Goal: Obtain resource: Download file/media

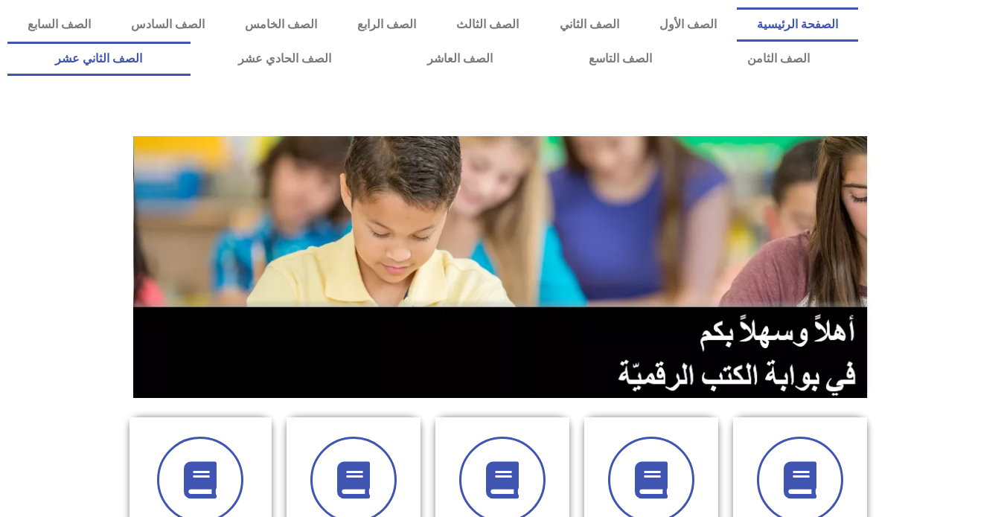
click at [131, 55] on link "الصف الثاني عشر" at bounding box center [98, 59] width 183 height 34
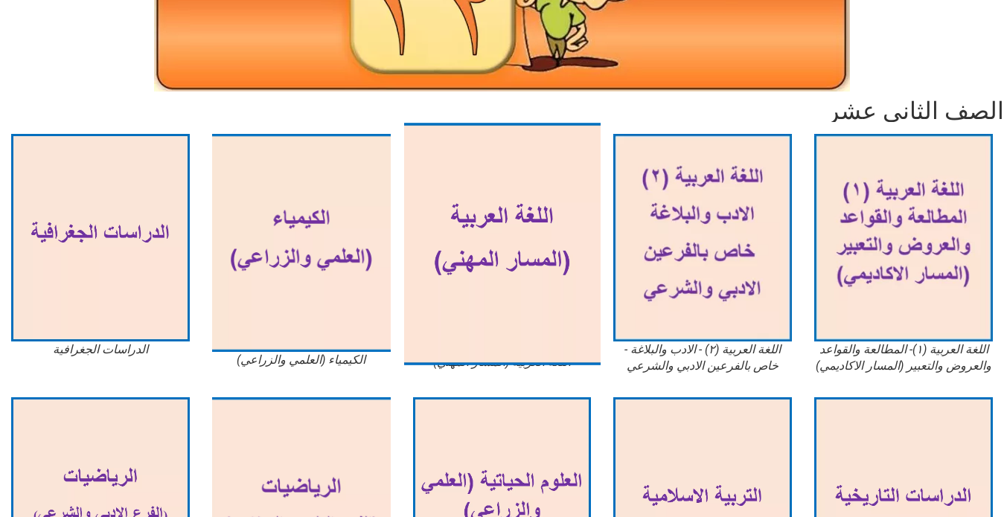
scroll to position [298, 0]
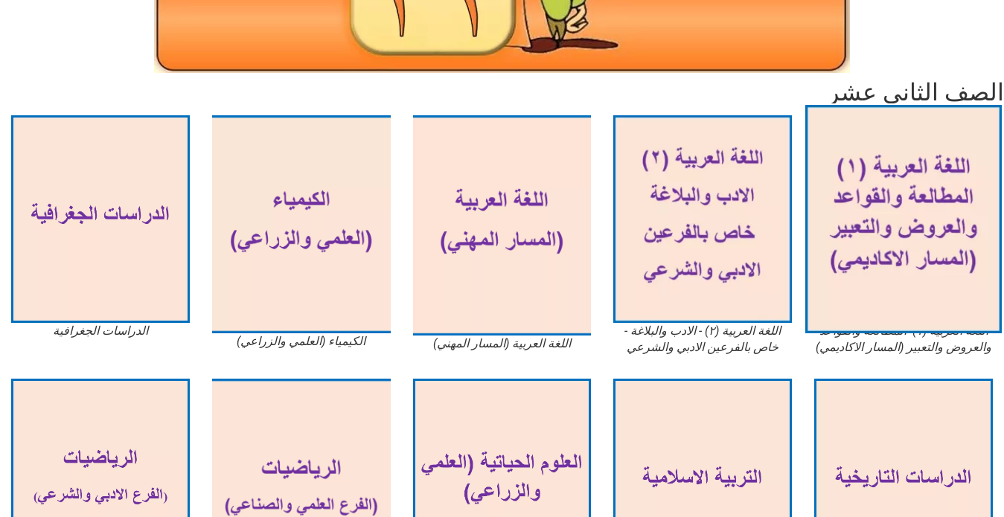
click at [873, 246] on img at bounding box center [903, 219] width 196 height 228
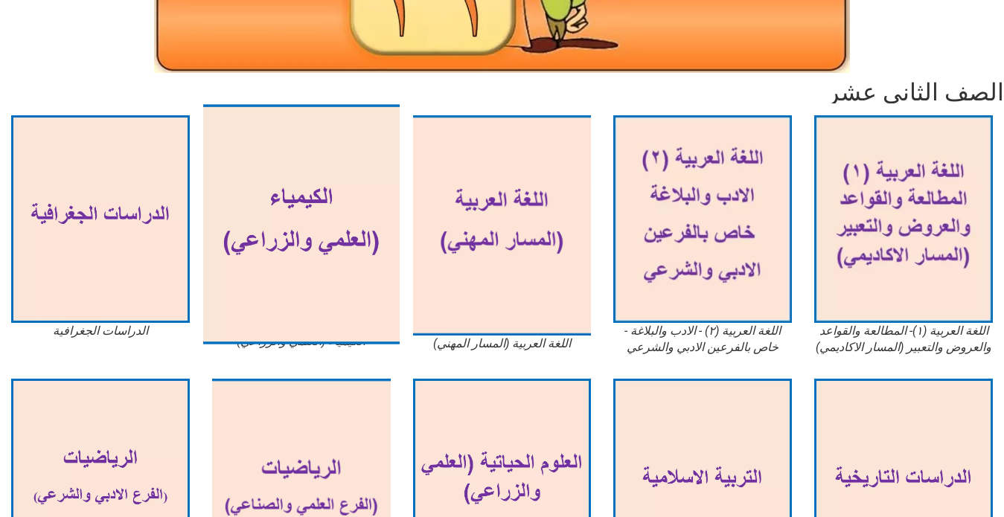
click at [291, 235] on img at bounding box center [301, 224] width 196 height 240
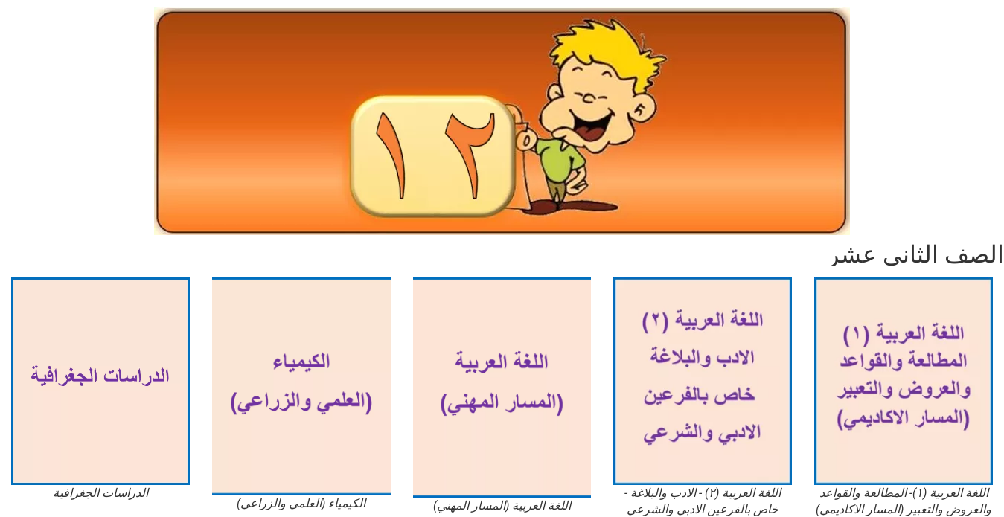
scroll to position [0, 0]
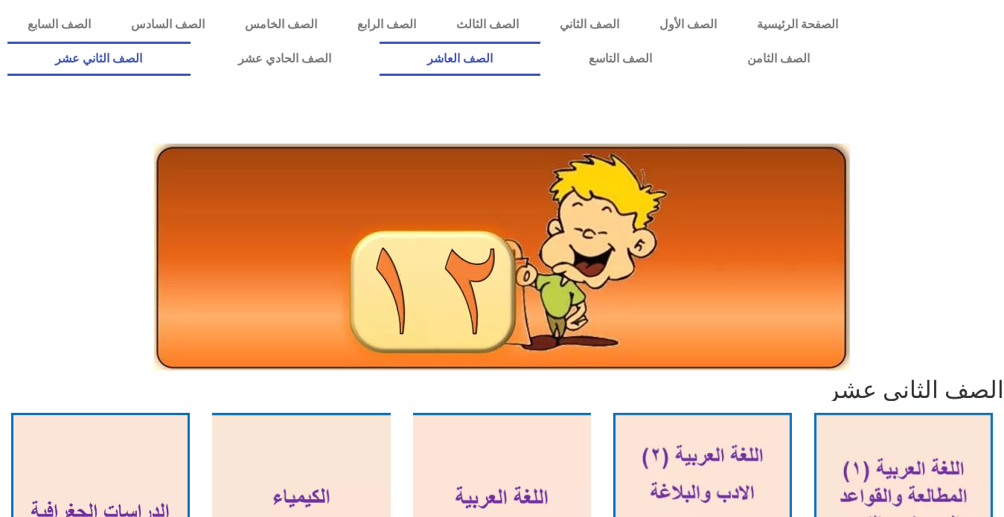
click at [541, 51] on link "الصف العاشر" at bounding box center [459, 59] width 161 height 34
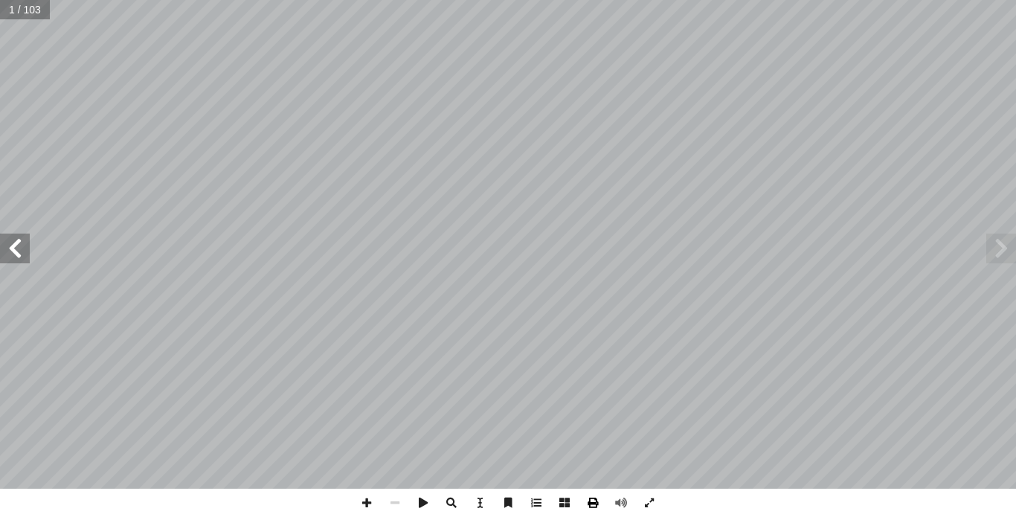
click at [593, 501] on span at bounding box center [593, 503] width 28 height 28
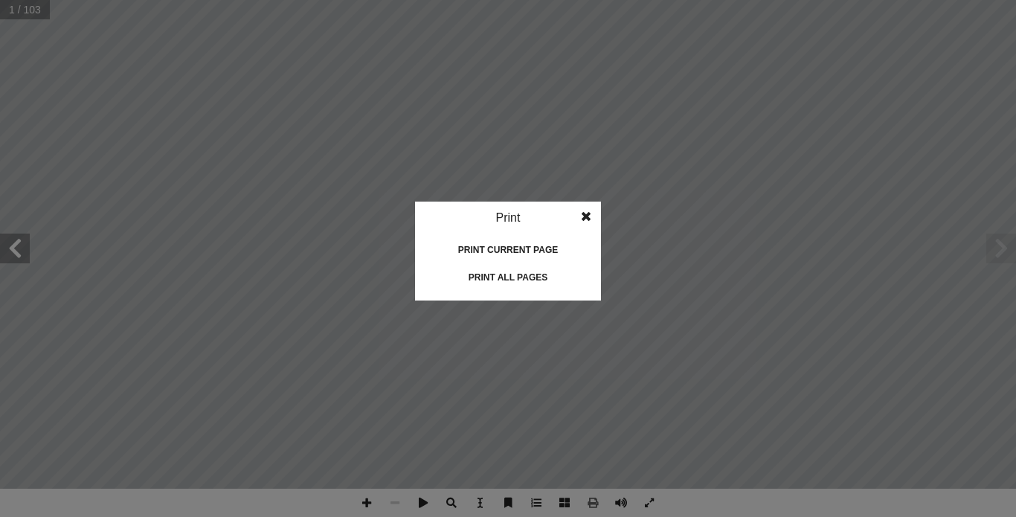
click at [522, 270] on div "Print all pages" at bounding box center [508, 278] width 149 height 24
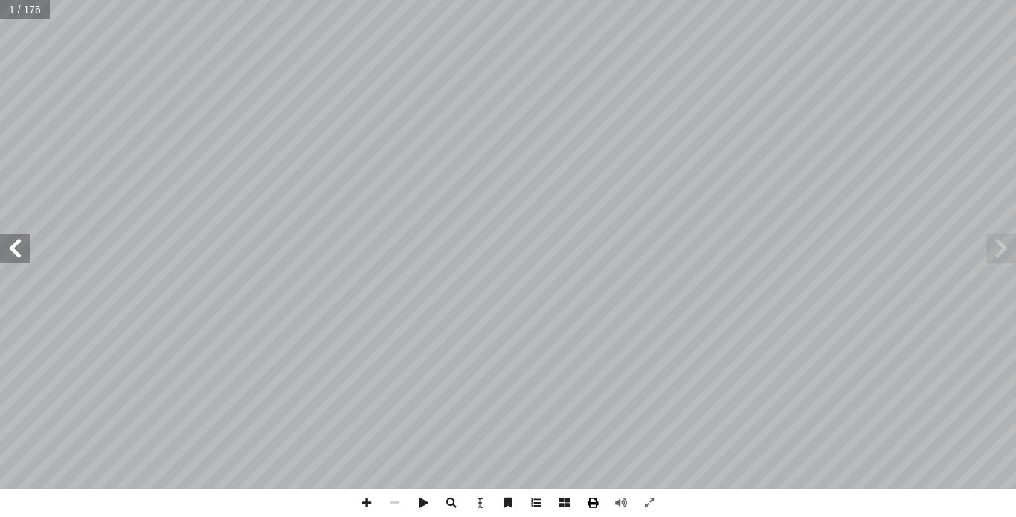
click at [595, 504] on span at bounding box center [593, 503] width 28 height 28
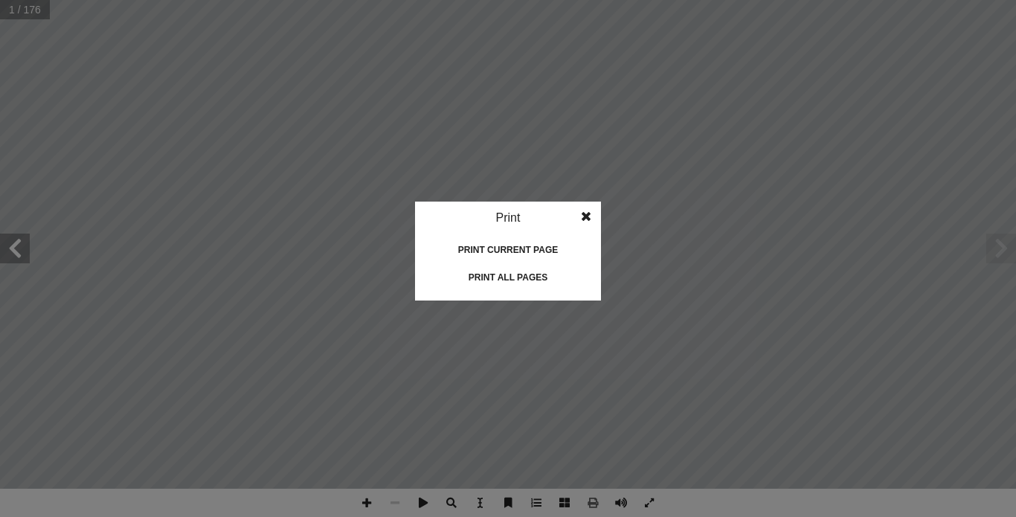
click at [523, 272] on div "Print all pages" at bounding box center [508, 278] width 149 height 24
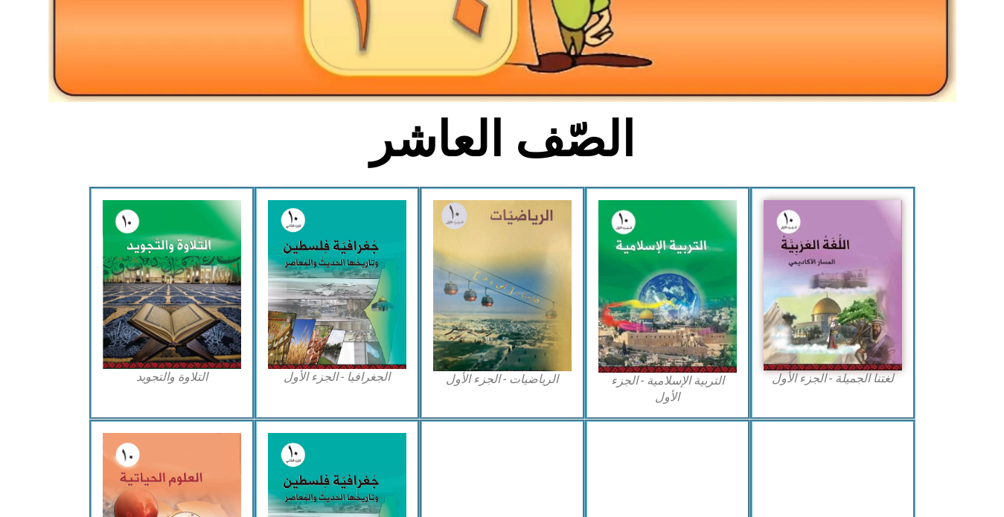
scroll to position [298, 0]
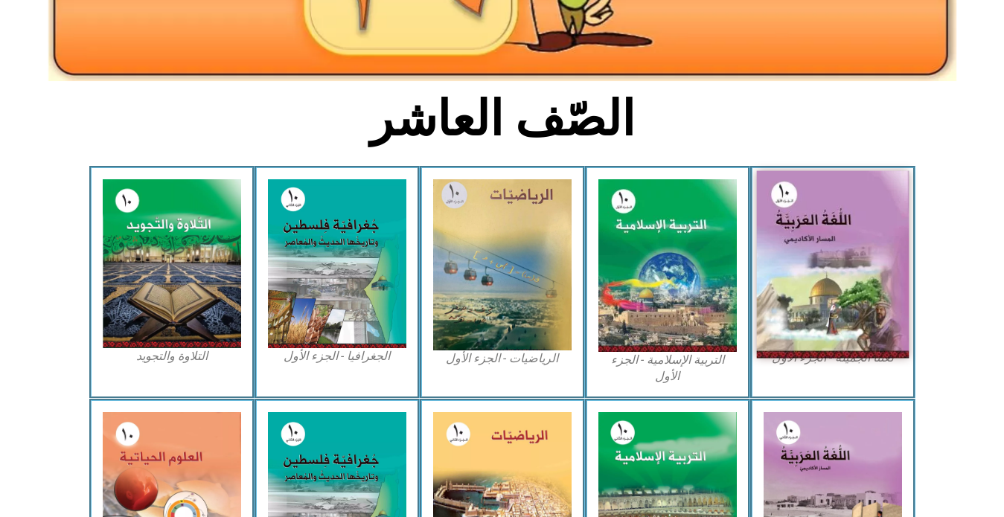
click at [815, 286] on img at bounding box center [832, 264] width 153 height 187
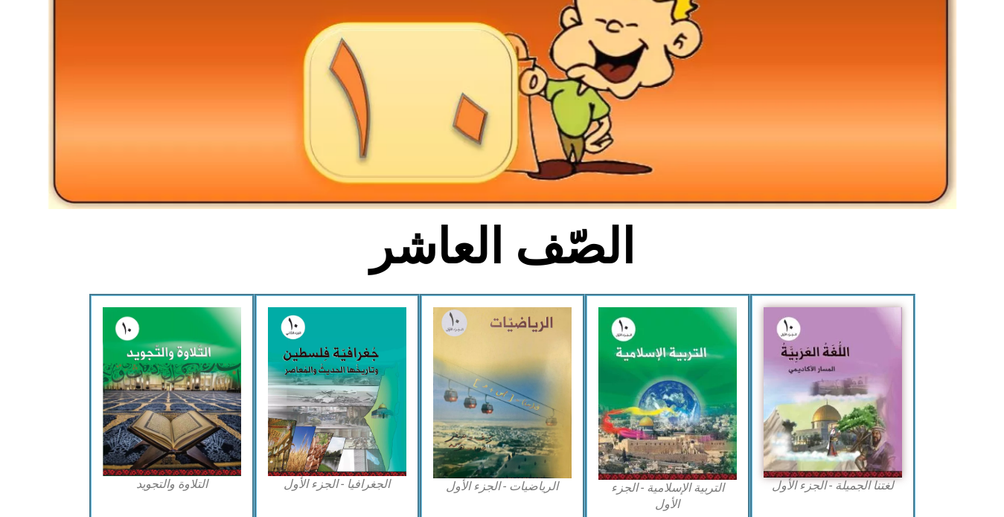
scroll to position [0, 0]
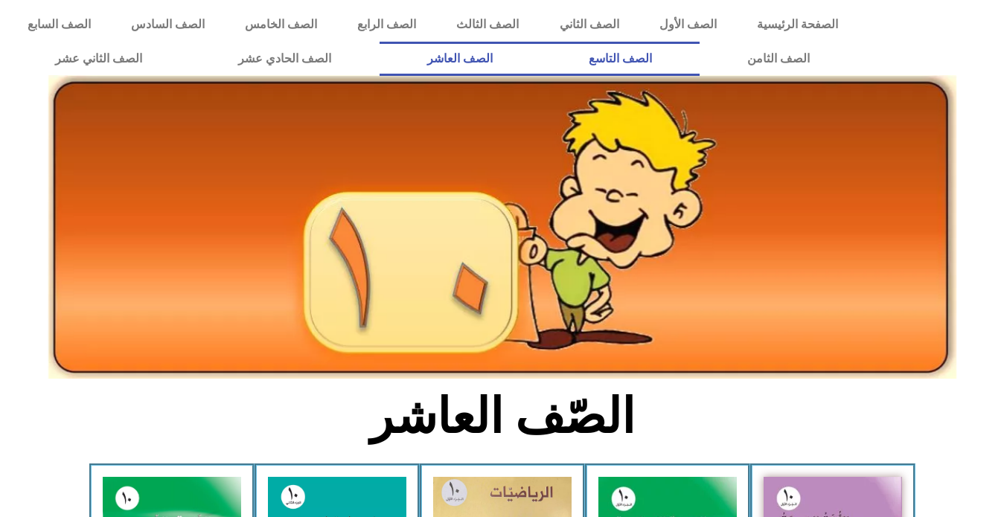
click at [540, 42] on link "الصف التاسع" at bounding box center [619, 59] width 159 height 34
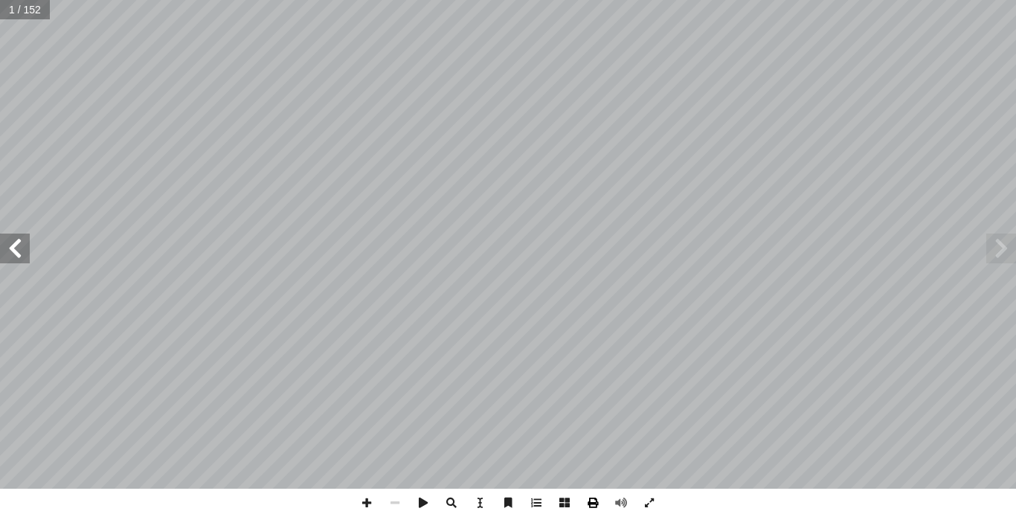
click at [591, 506] on span at bounding box center [593, 503] width 28 height 28
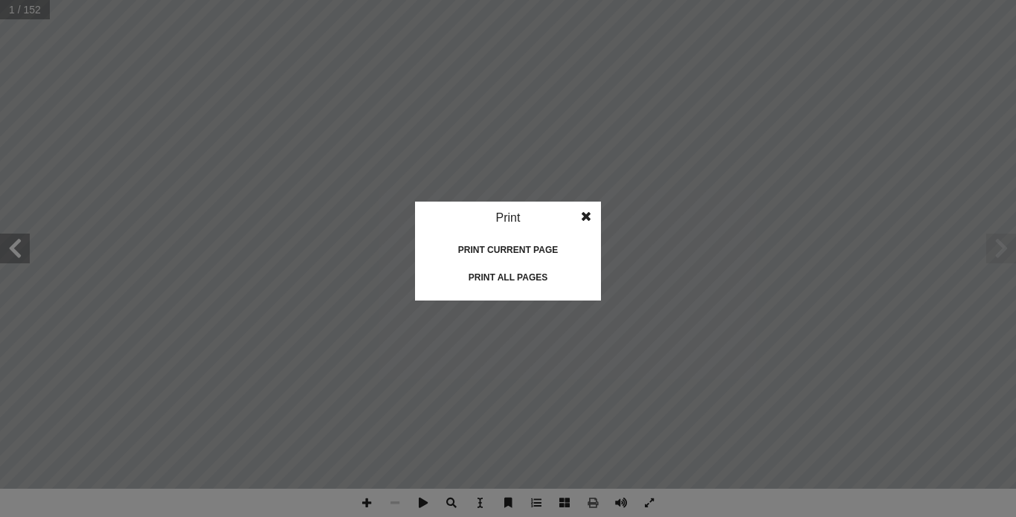
click at [487, 275] on div "Print all pages" at bounding box center [508, 278] width 149 height 24
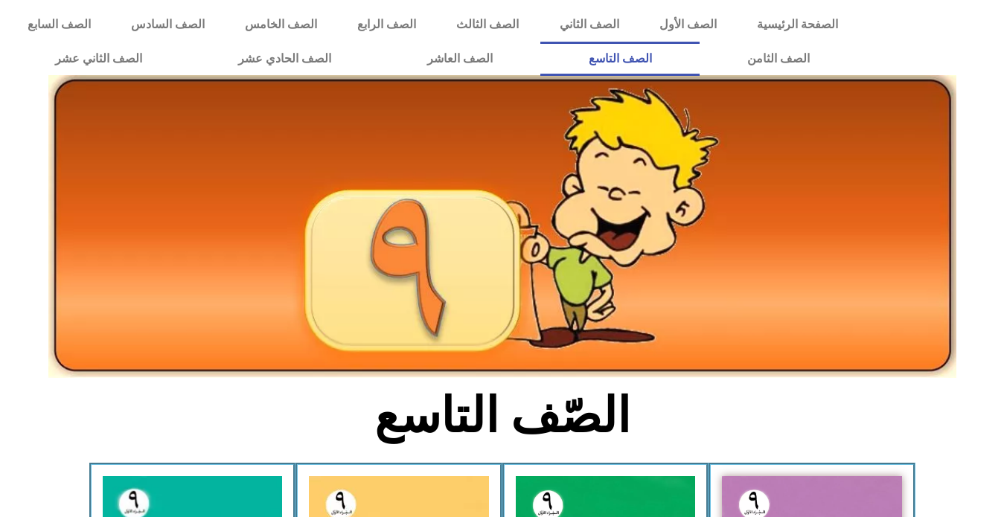
scroll to position [223, 0]
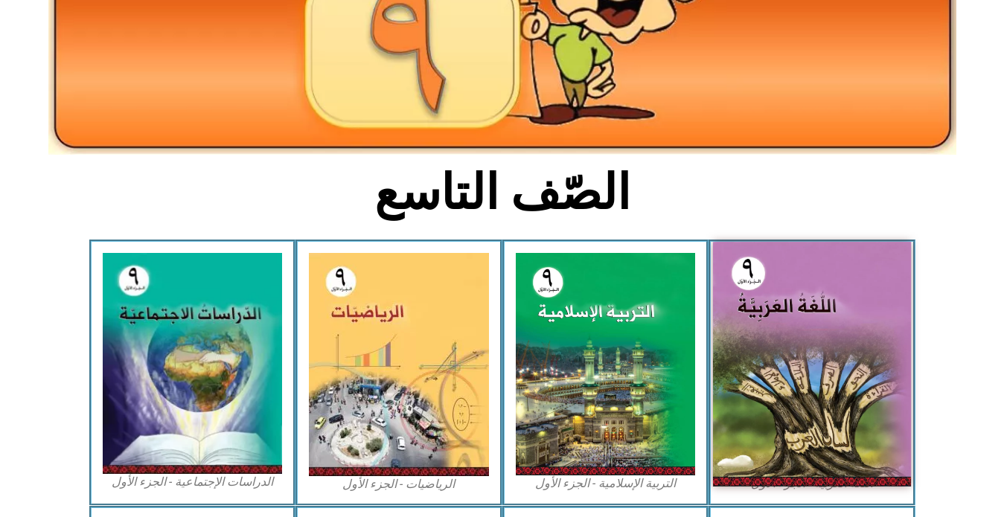
click at [803, 365] on img at bounding box center [812, 364] width 198 height 245
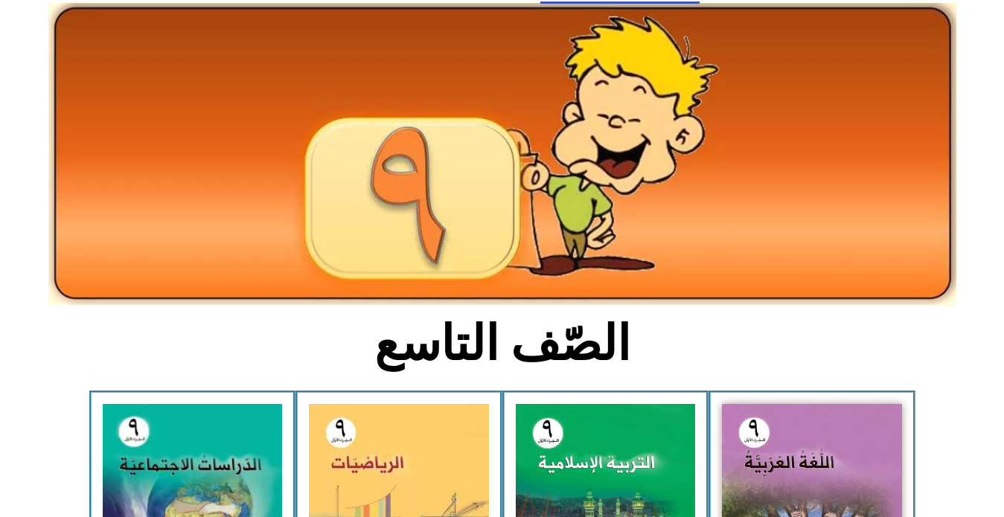
scroll to position [0, 0]
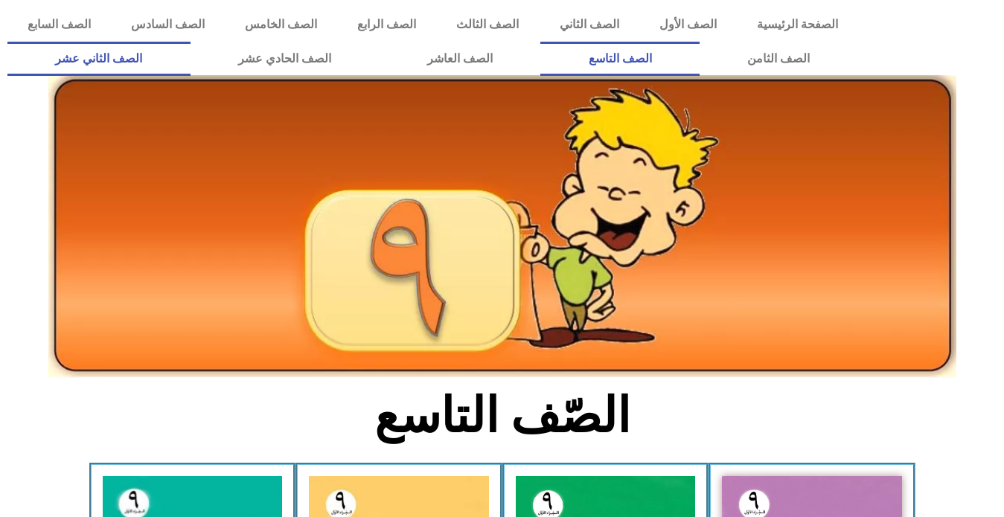
click at [140, 64] on link "الصف الثاني عشر" at bounding box center [98, 59] width 183 height 34
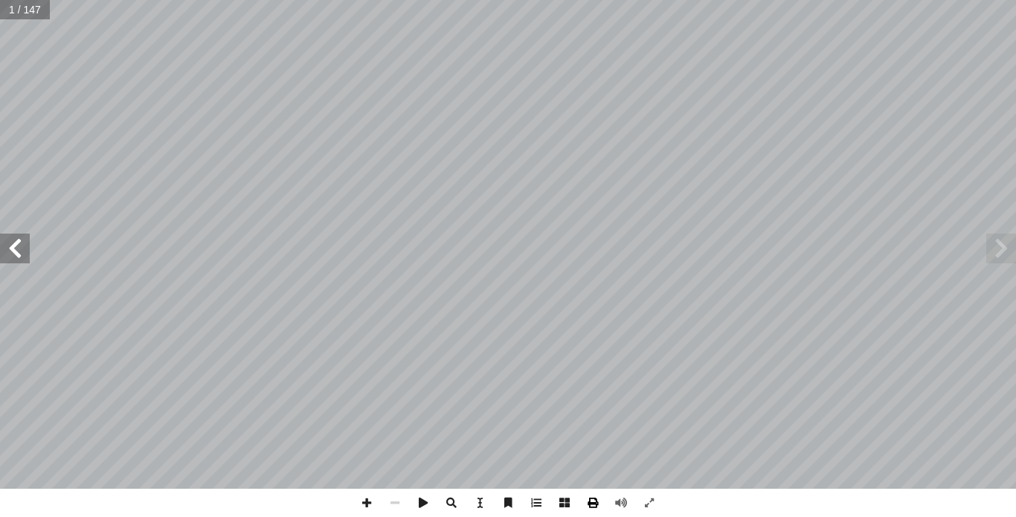
click at [597, 506] on span at bounding box center [593, 503] width 28 height 28
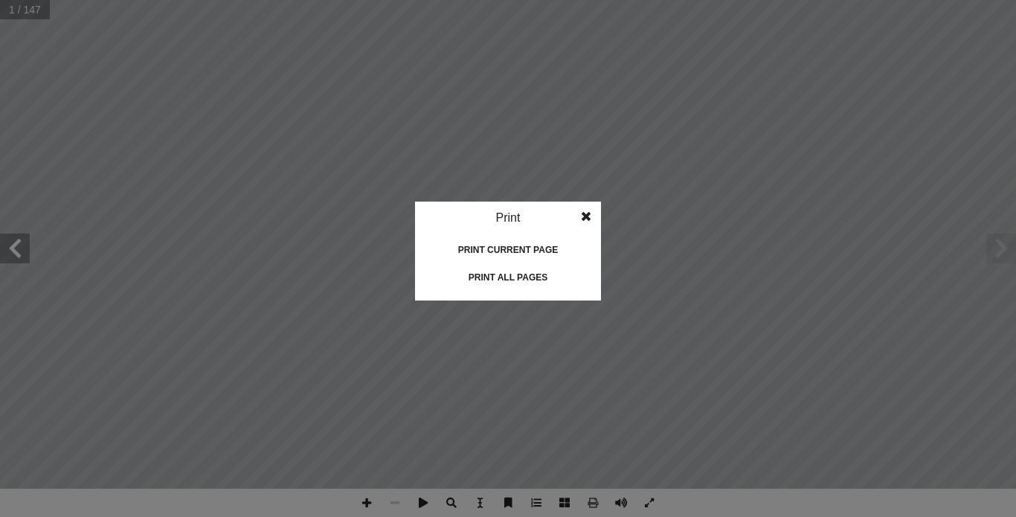
click at [533, 282] on div "Print all pages" at bounding box center [508, 278] width 149 height 24
click at [590, 215] on span at bounding box center [586, 217] width 27 height 30
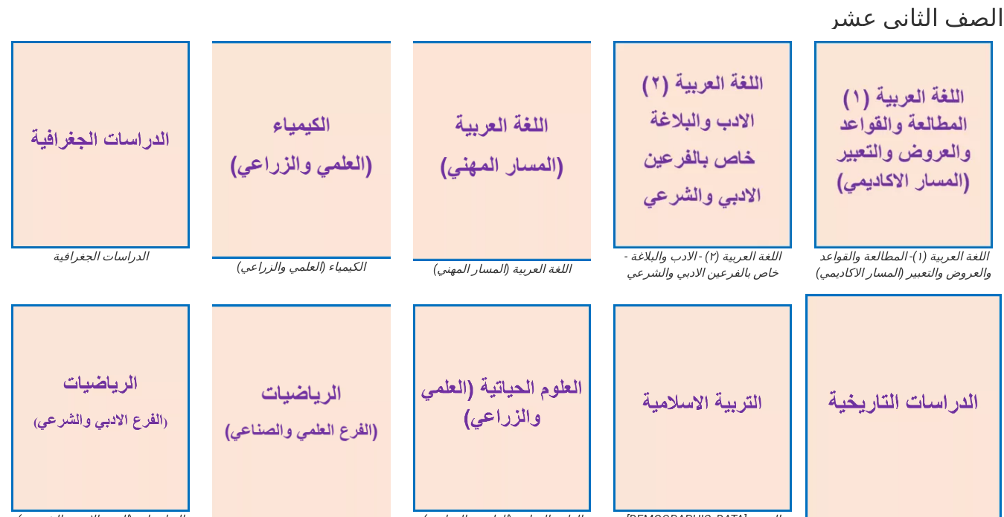
scroll to position [74, 0]
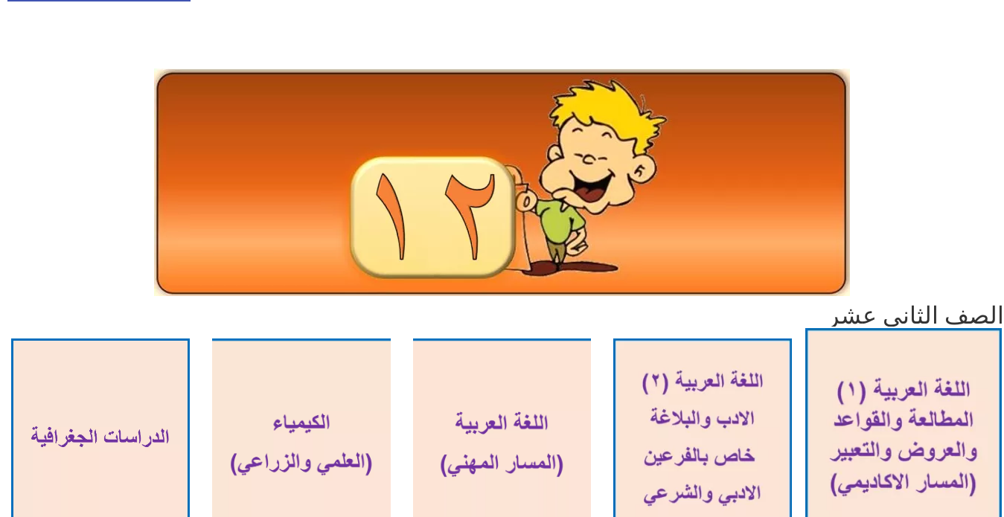
click at [939, 376] on img at bounding box center [903, 442] width 196 height 228
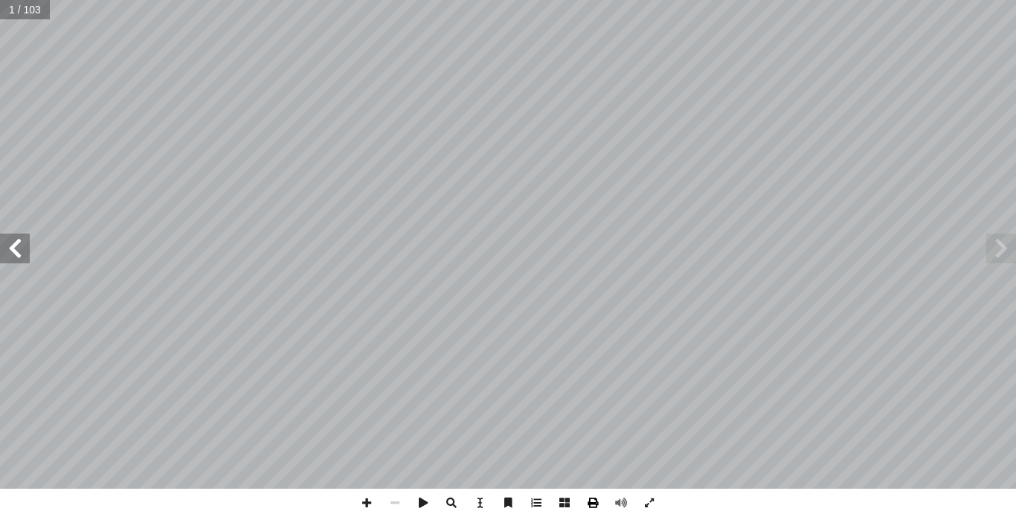
click at [598, 501] on span at bounding box center [593, 503] width 28 height 28
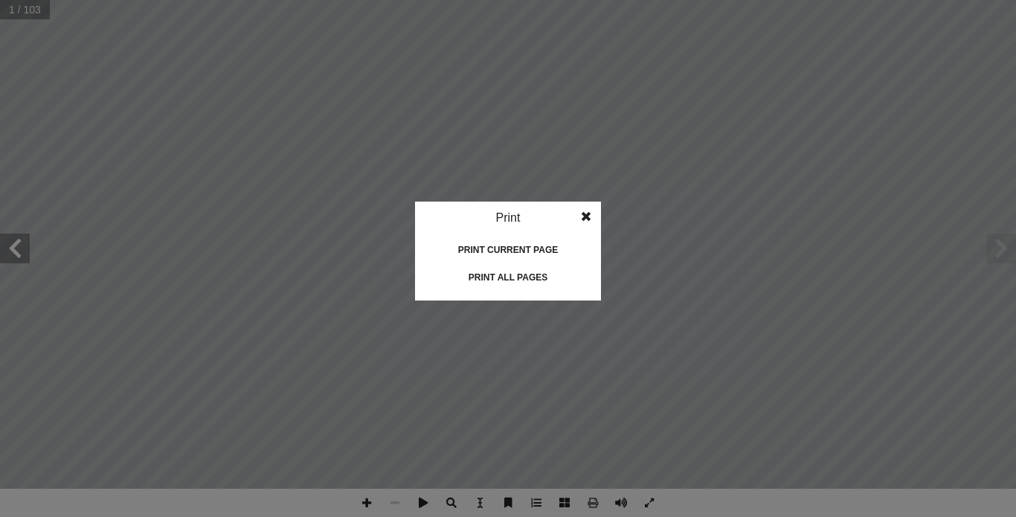
click at [515, 276] on div "Print all pages" at bounding box center [508, 278] width 149 height 24
